Goal: Task Accomplishment & Management: Manage account settings

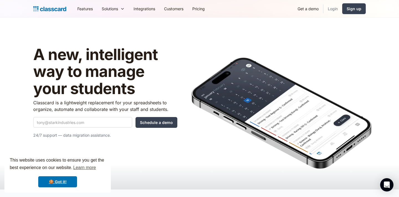
click at [333, 7] on link "Login" at bounding box center [332, 8] width 19 height 12
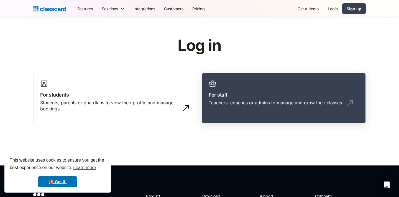
click at [250, 92] on h3 "For staff" at bounding box center [283, 94] width 150 height 7
